Goal: Navigation & Orientation: Go to known website

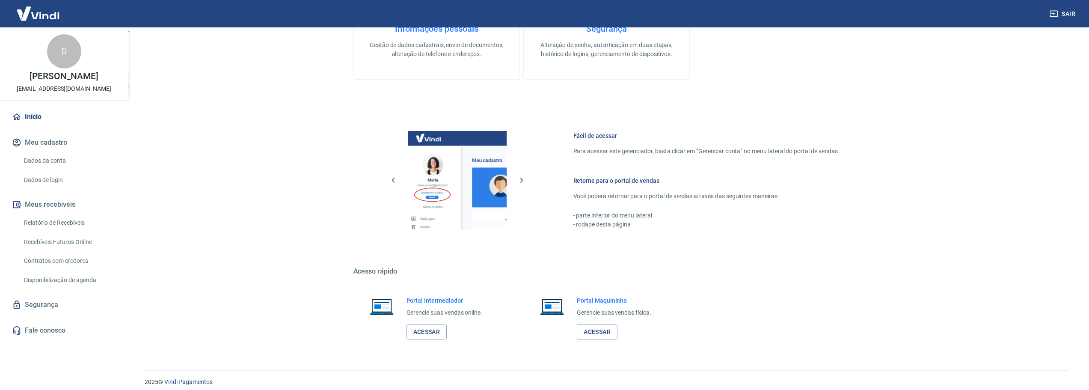
scroll to position [366, 0]
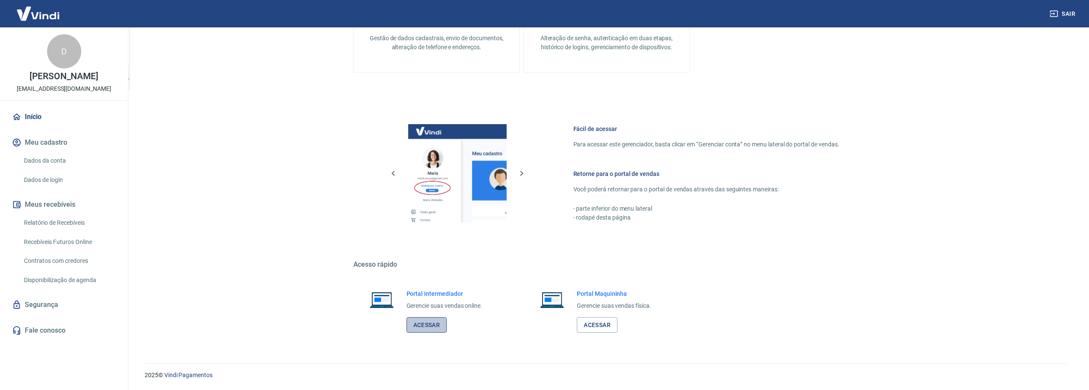
click at [426, 323] on link "Acessar" at bounding box center [427, 325] width 41 height 16
